Goal: Check status: Check status

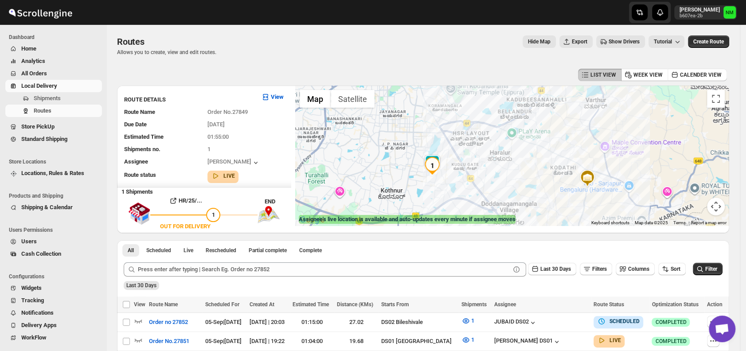
click at [91, 21] on div at bounding box center [53, 12] width 106 height 22
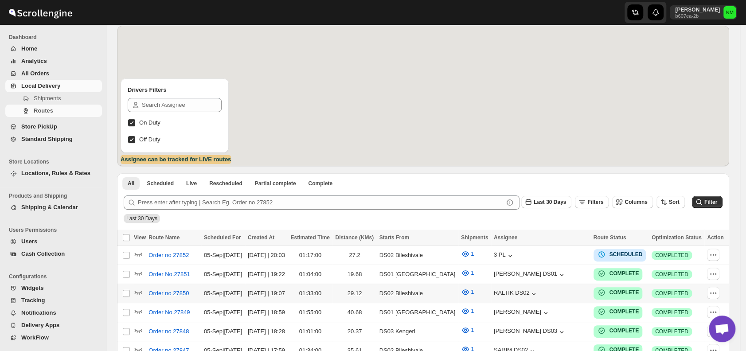
scroll to position [70, 0]
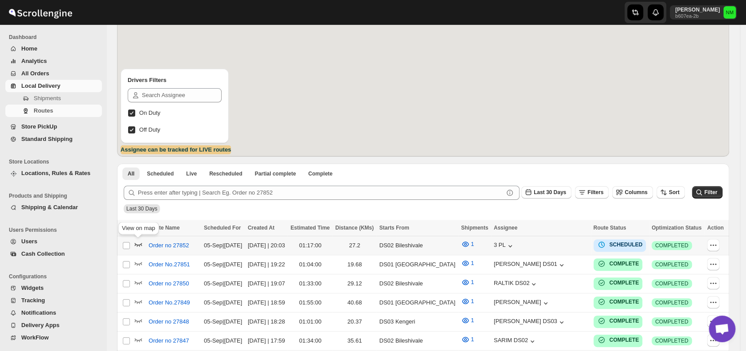
click at [137, 242] on icon "button" at bounding box center [138, 244] width 9 height 9
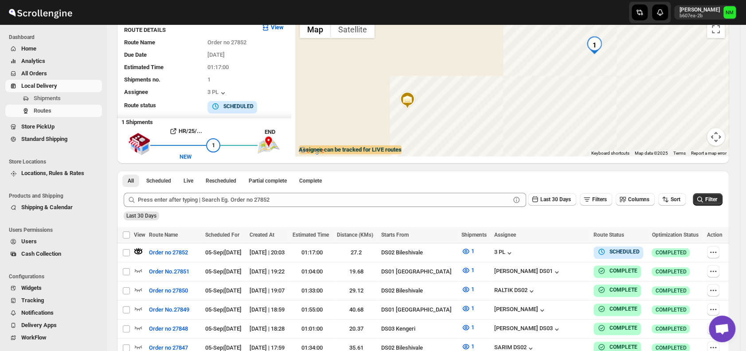
scroll to position [0, 0]
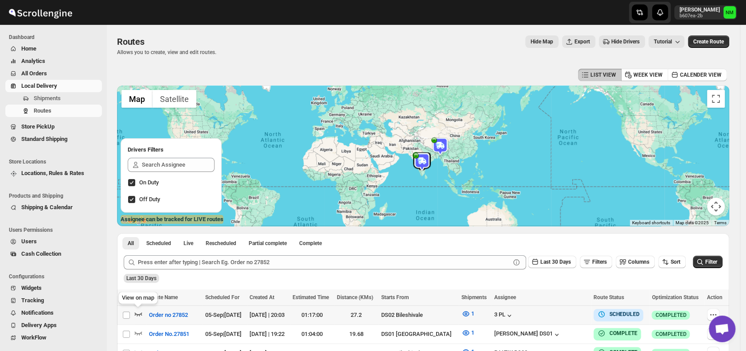
click at [142, 313] on icon "button" at bounding box center [138, 313] width 9 height 9
